Goal: Check status

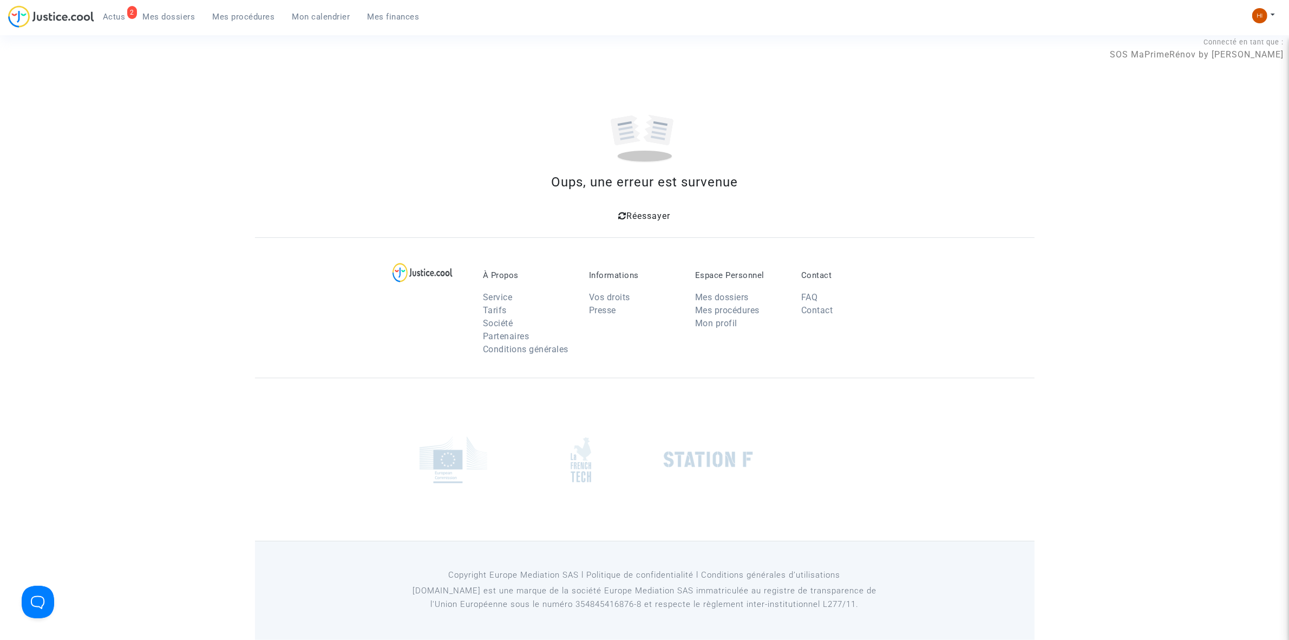
click at [229, 18] on span "Mes procédures" at bounding box center [244, 17] width 62 height 10
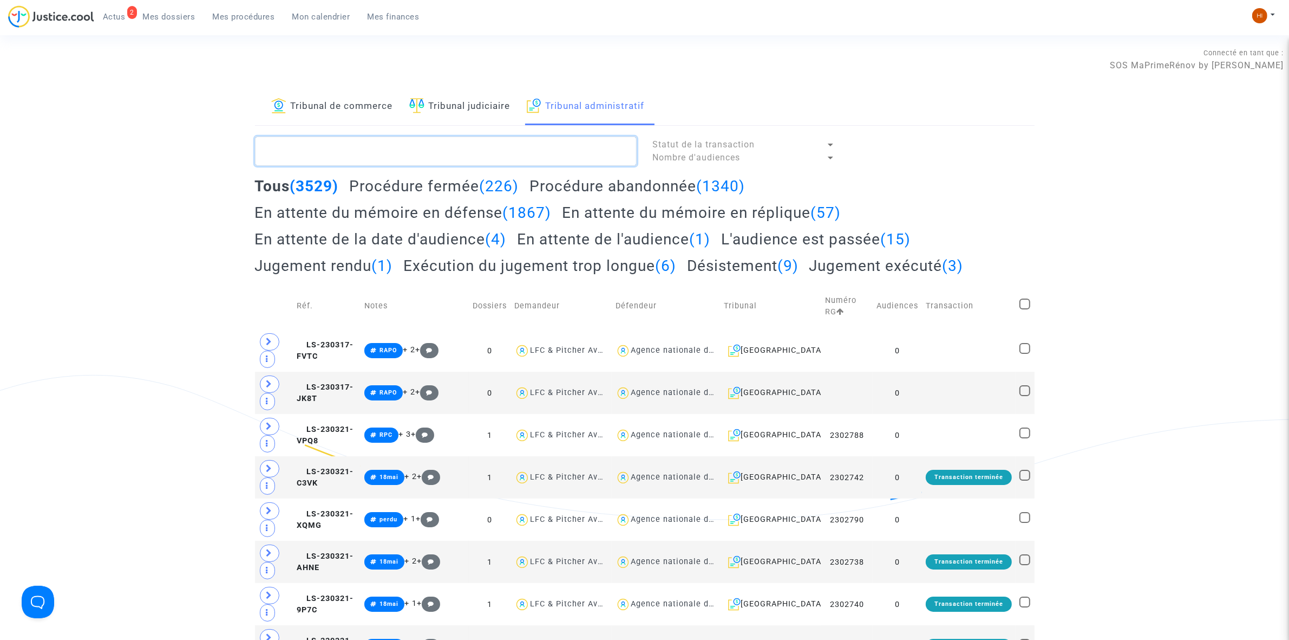
click at [539, 144] on textarea at bounding box center [446, 150] width 382 height 29
paste textarea "2500266"
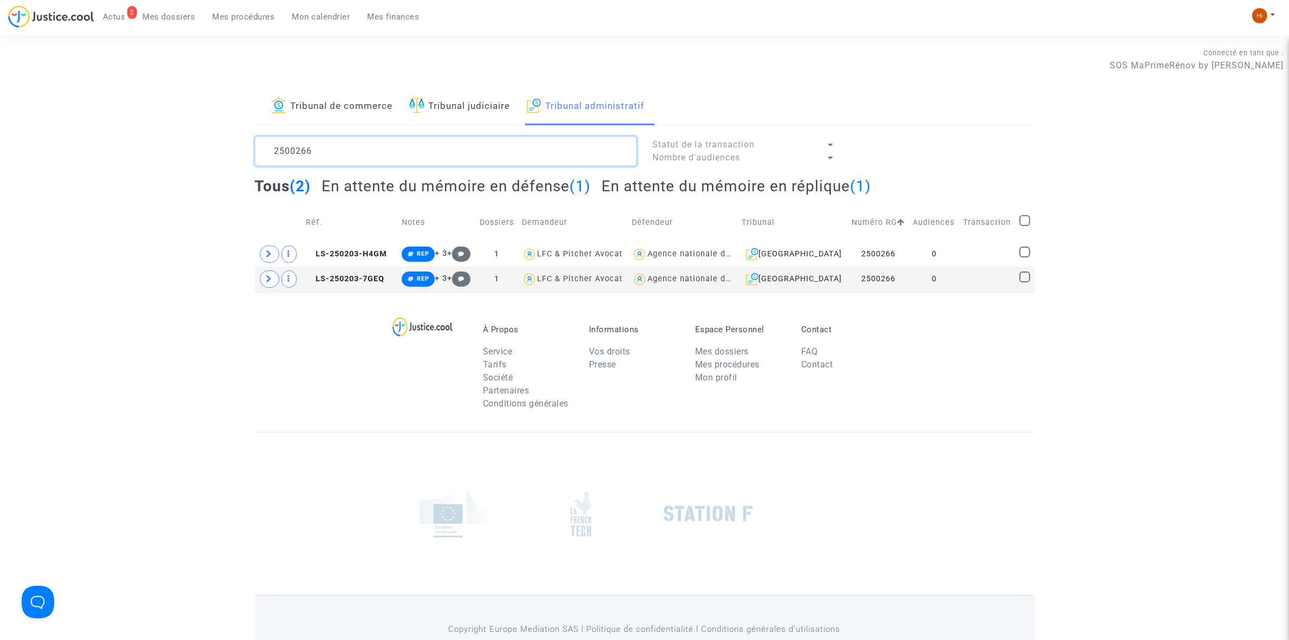
type textarea "2500266"
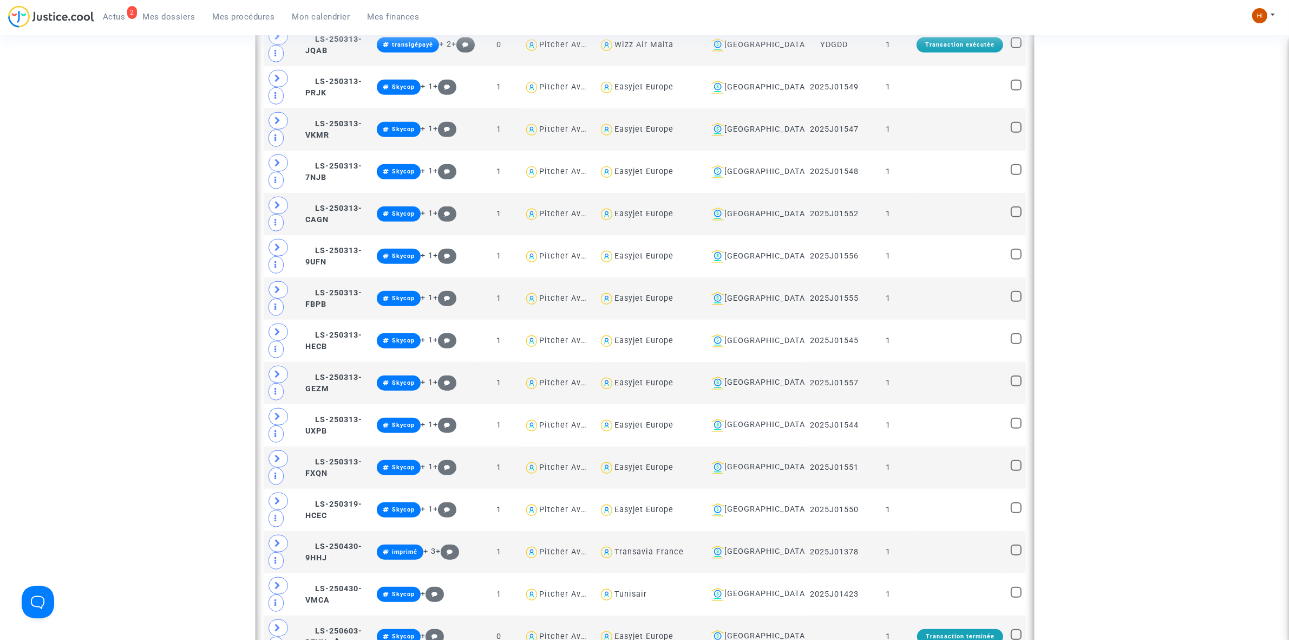
scroll to position [1156, 0]
click at [1263, 15] on img at bounding box center [1259, 15] width 15 height 15
drag, startPoint x: 1228, startPoint y: 54, endPoint x: 1138, endPoint y: 125, distance: 114.5
click at [1228, 55] on link "Changer de compte" at bounding box center [1220, 55] width 109 height 17
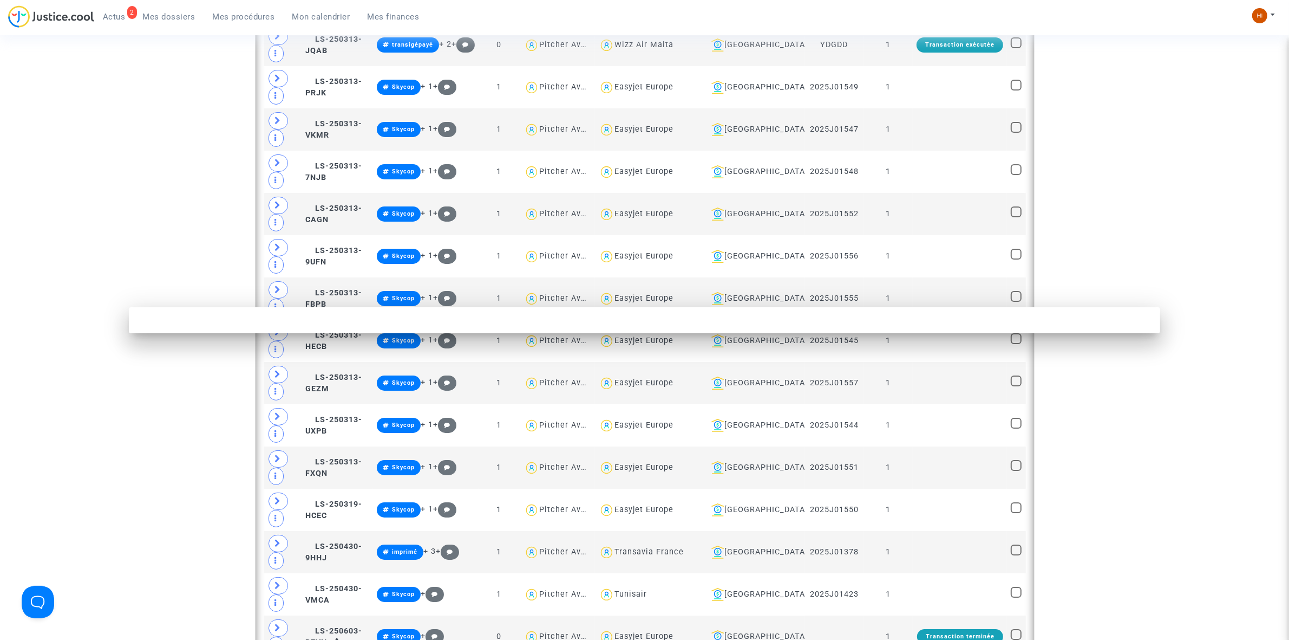
scroll to position [0, 0]
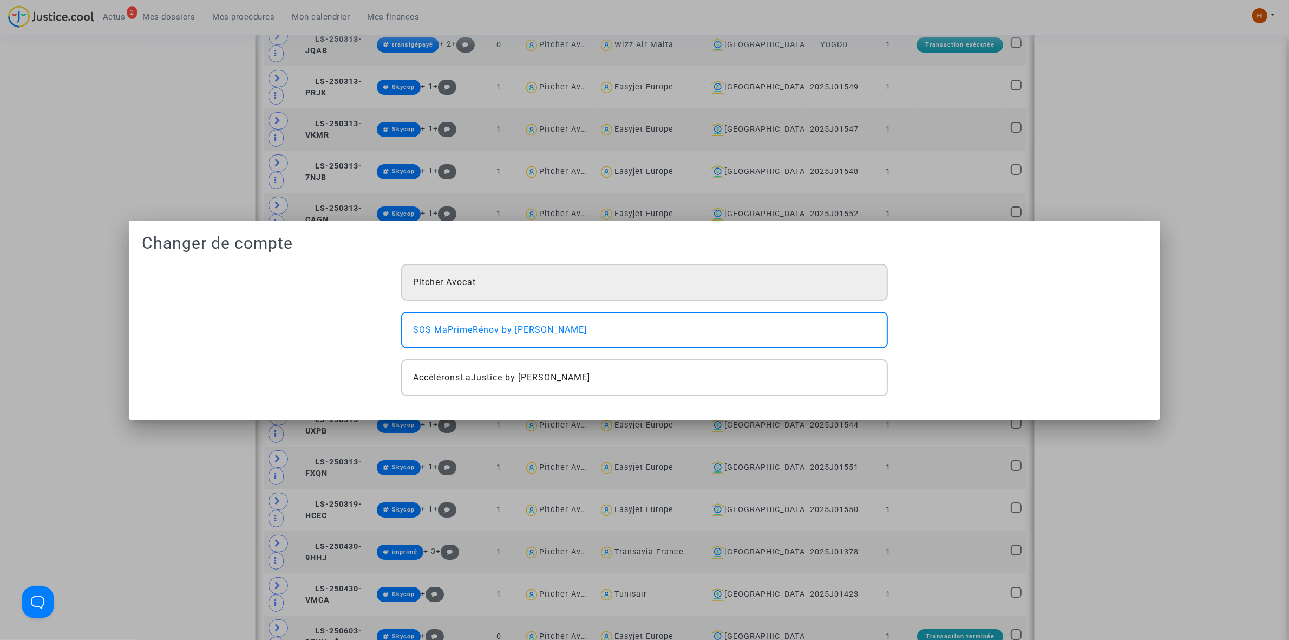
click at [805, 285] on div "Pitcher Avocat" at bounding box center [644, 282] width 486 height 37
